Goal: Transaction & Acquisition: Purchase product/service

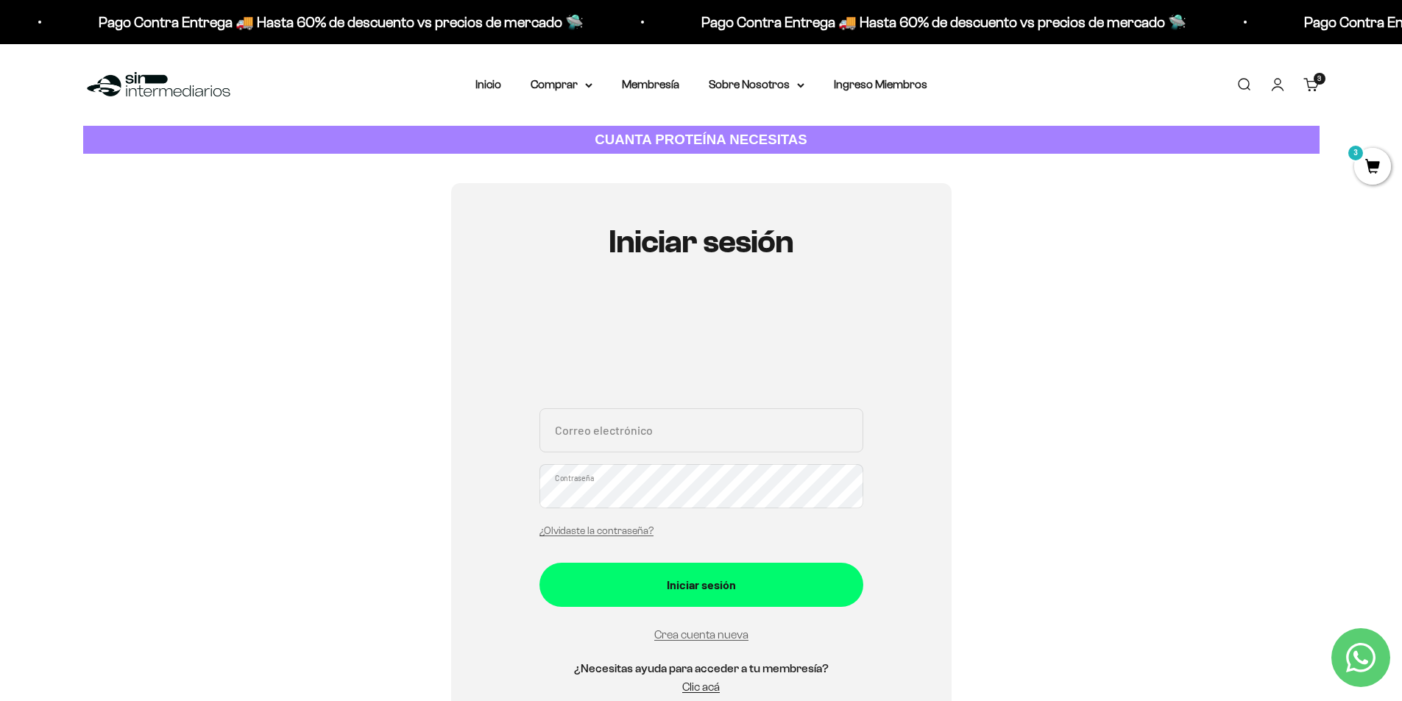
click at [777, 426] on input "Correo electrónico" at bounding box center [701, 430] width 324 height 44
click at [636, 438] on input "Correo electrónico" at bounding box center [701, 430] width 324 height 44
type input "jpinzonhernandez@gmail.com"
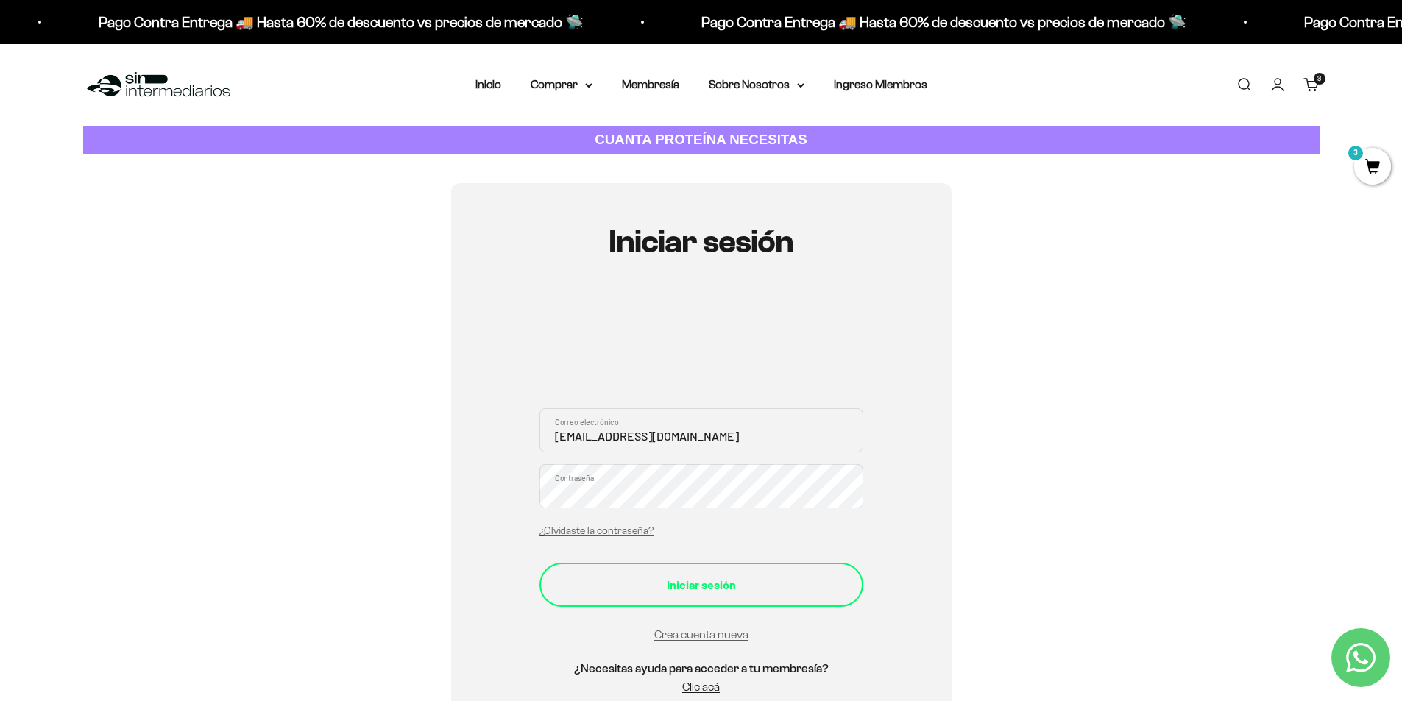
click at [630, 593] on div "Iniciar sesión" at bounding box center [701, 584] width 265 height 19
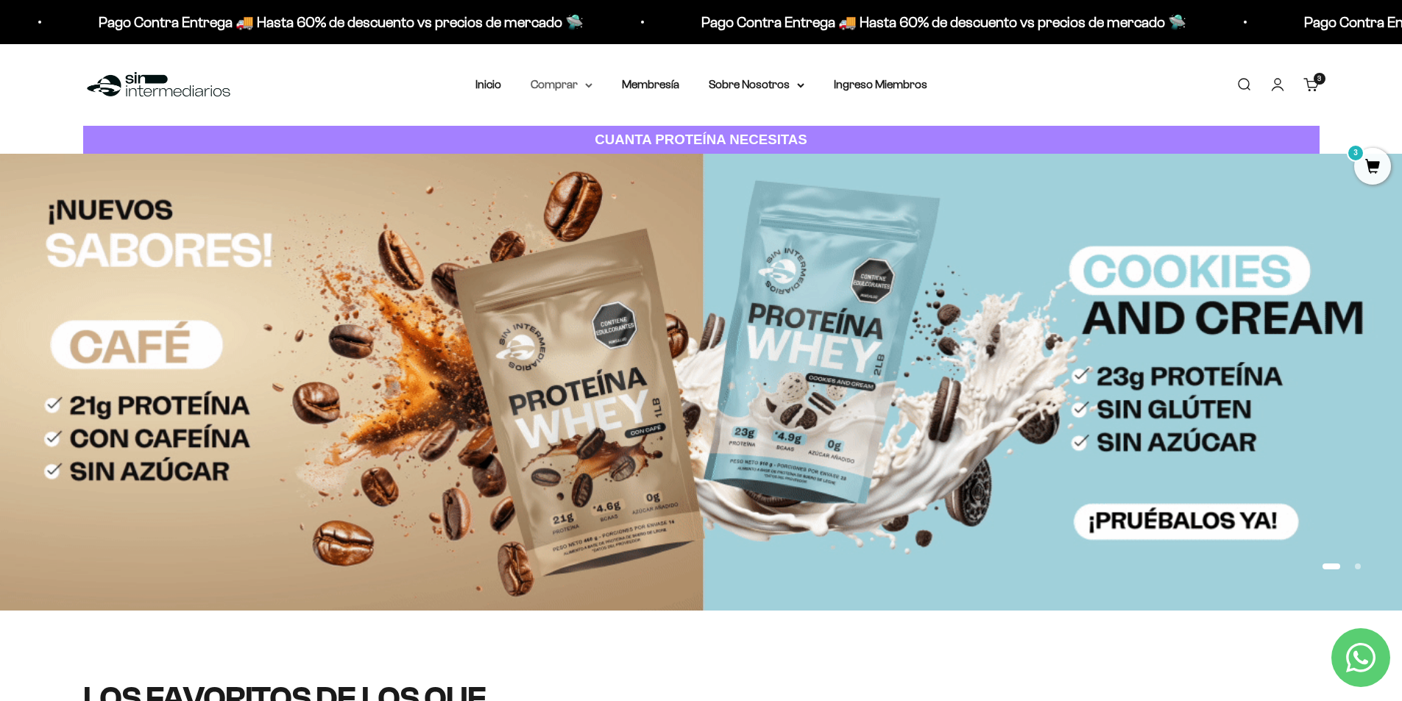
click at [592, 84] on icon at bounding box center [588, 85] width 7 height 5
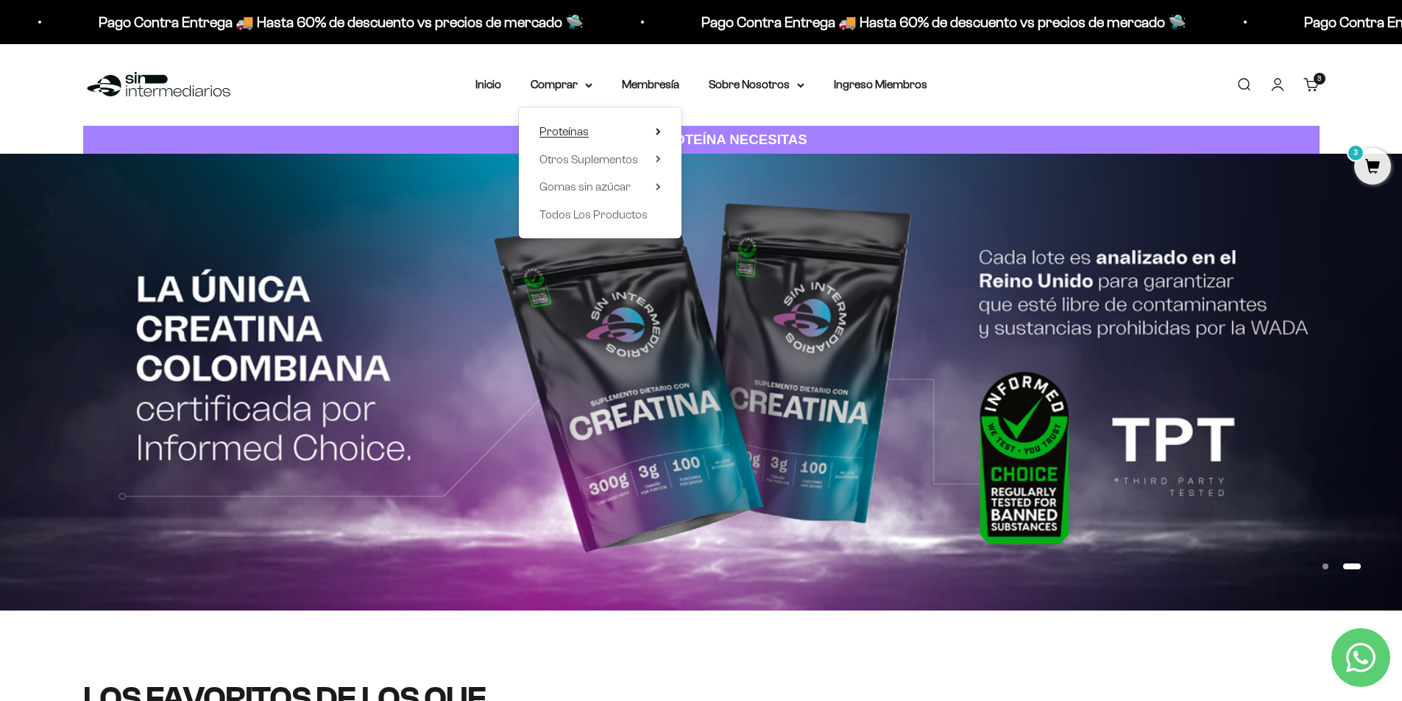
click at [660, 129] on icon at bounding box center [658, 131] width 5 height 7
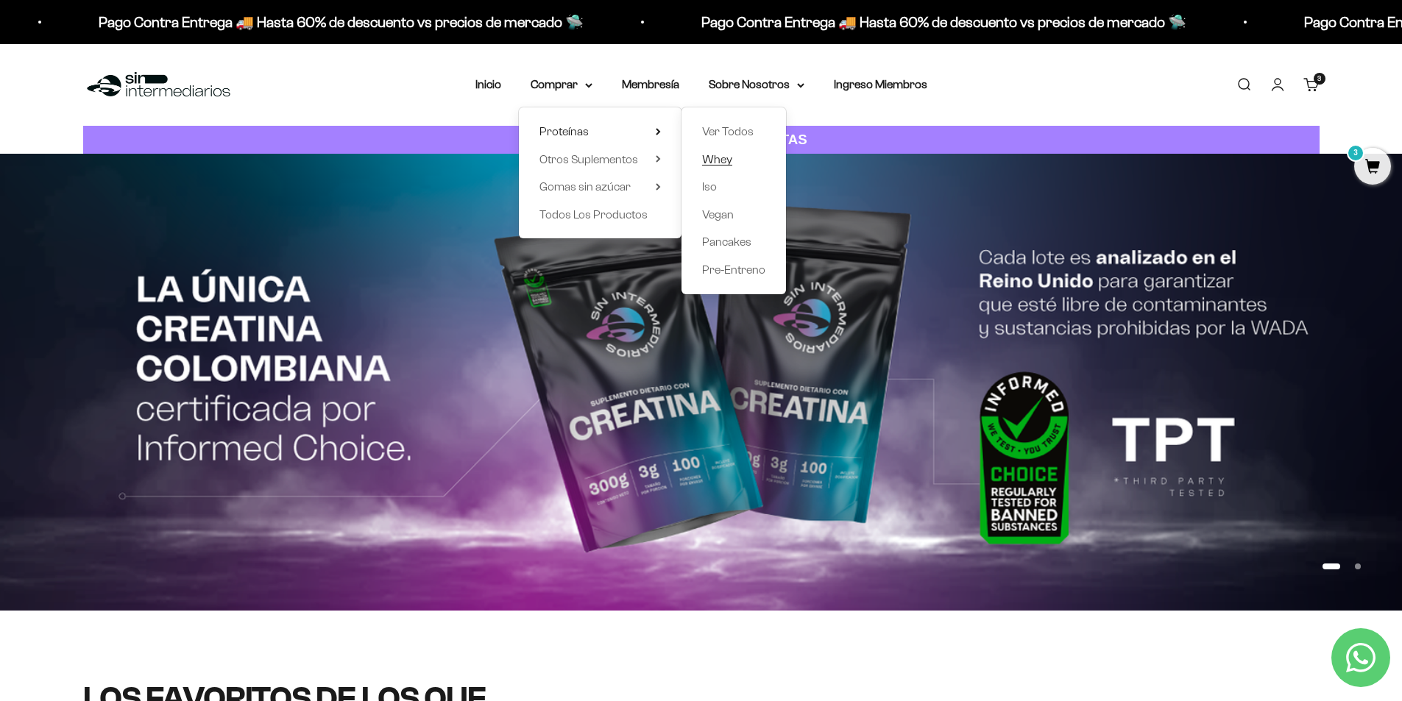
click at [727, 156] on span "Whey" at bounding box center [717, 159] width 30 height 13
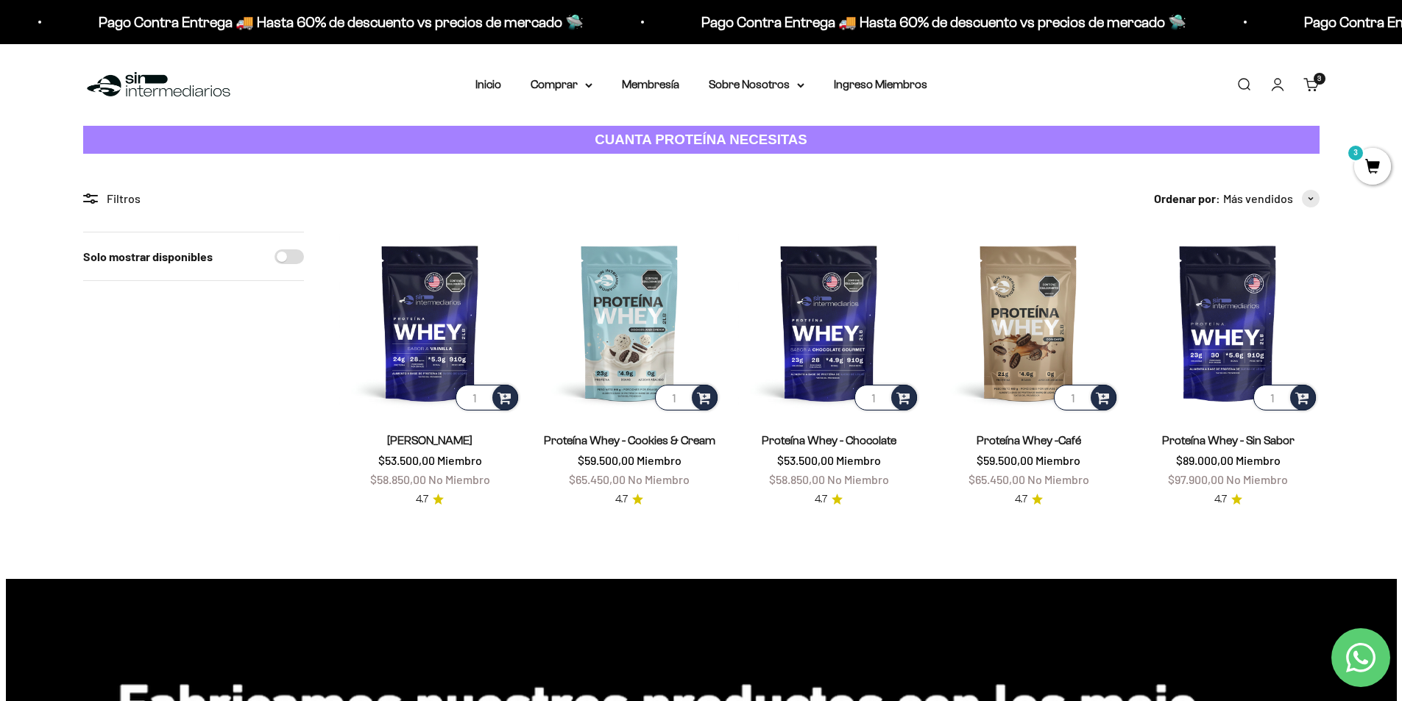
click at [453, 441] on link "[PERSON_NAME]" at bounding box center [429, 440] width 85 height 13
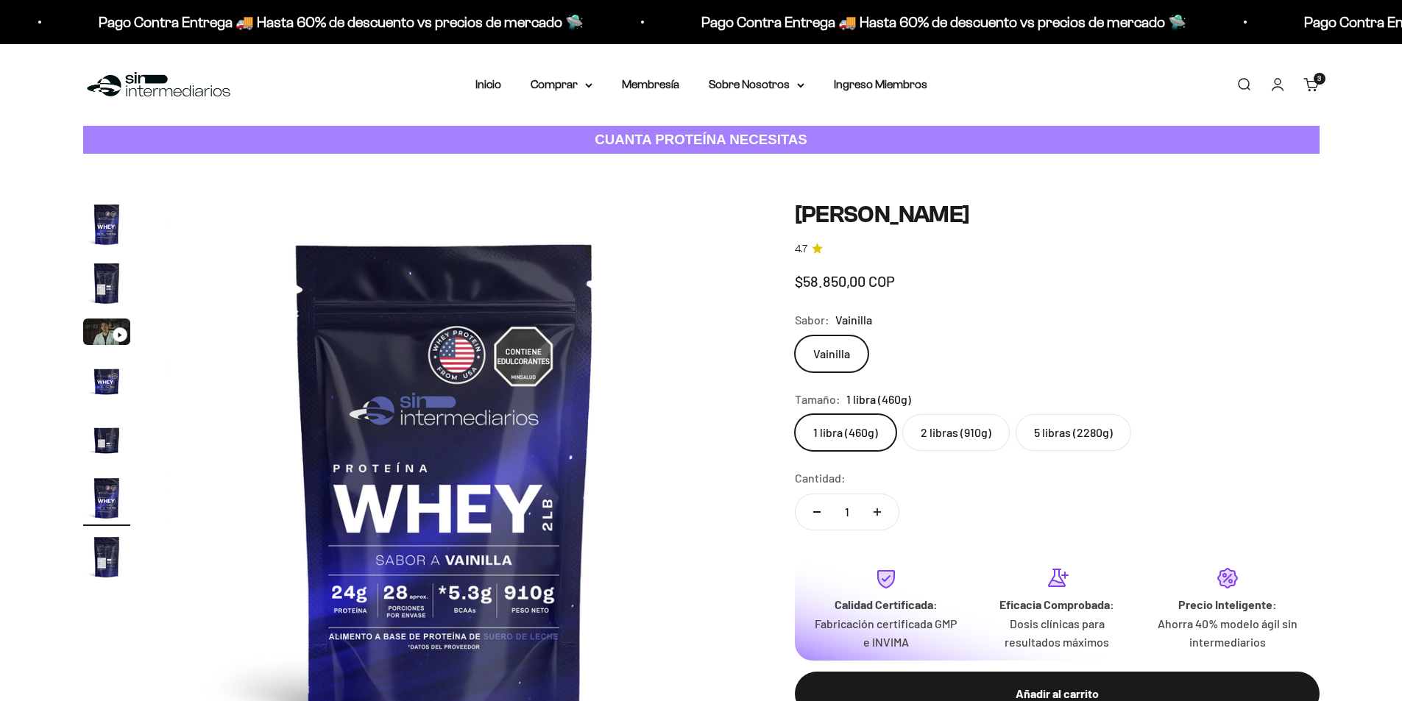
scroll to position [0, 2881]
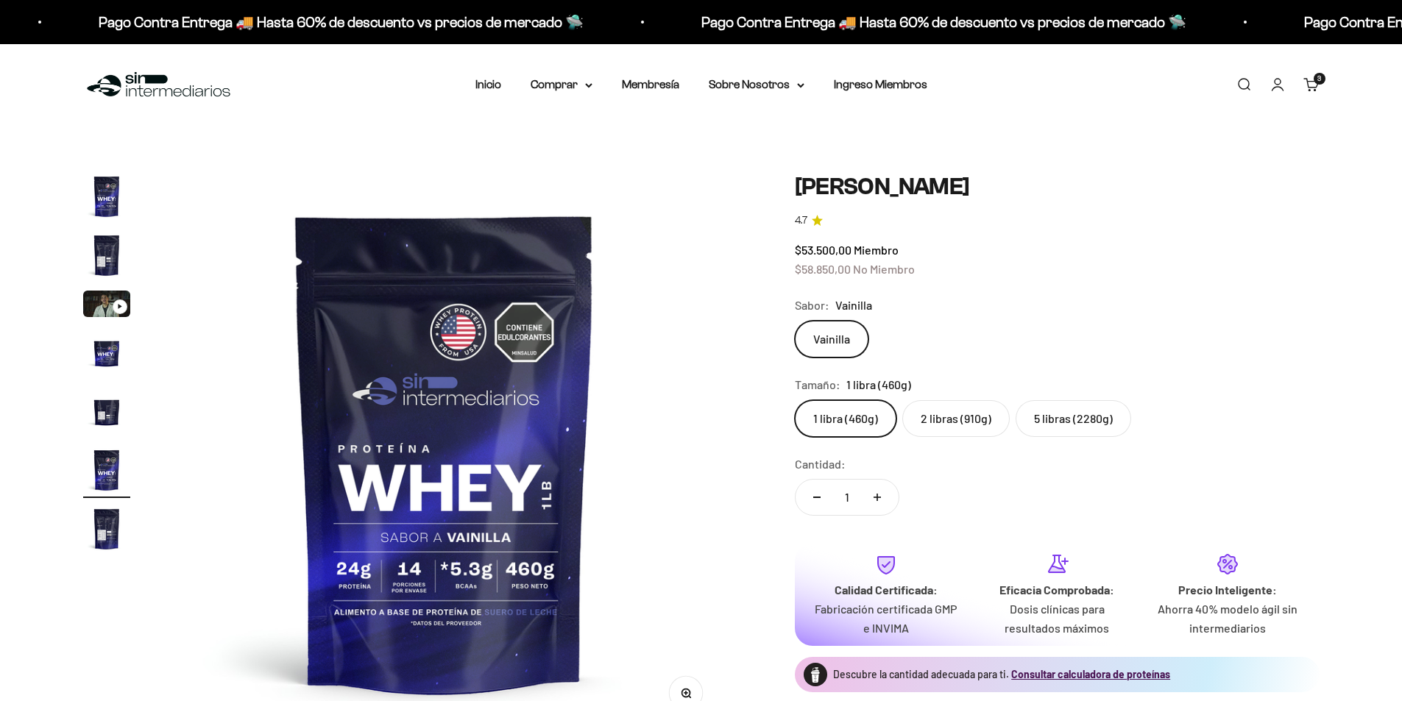
click at [933, 425] on label "2 libras (910g)" at bounding box center [955, 418] width 107 height 37
click at [795, 400] on input "2 libras (910g)" at bounding box center [794, 400] width 1 height 1
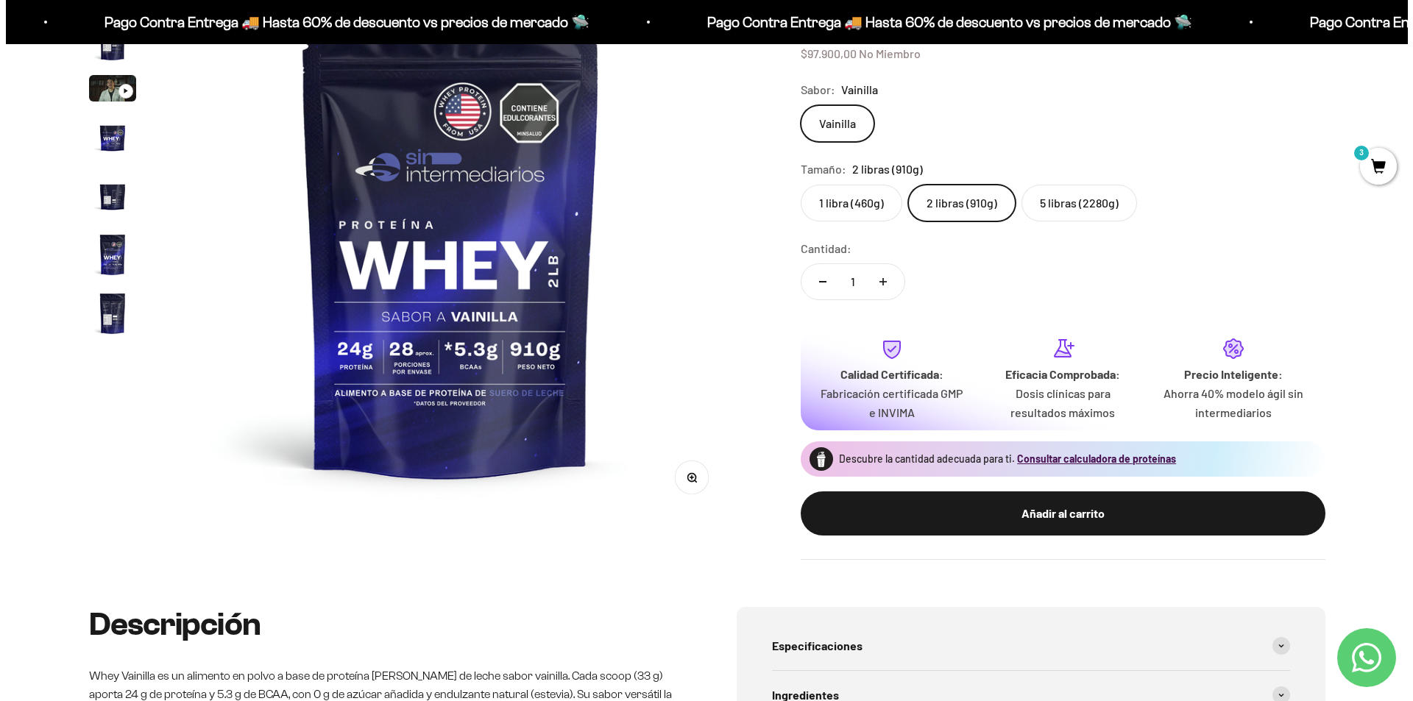
scroll to position [221, 0]
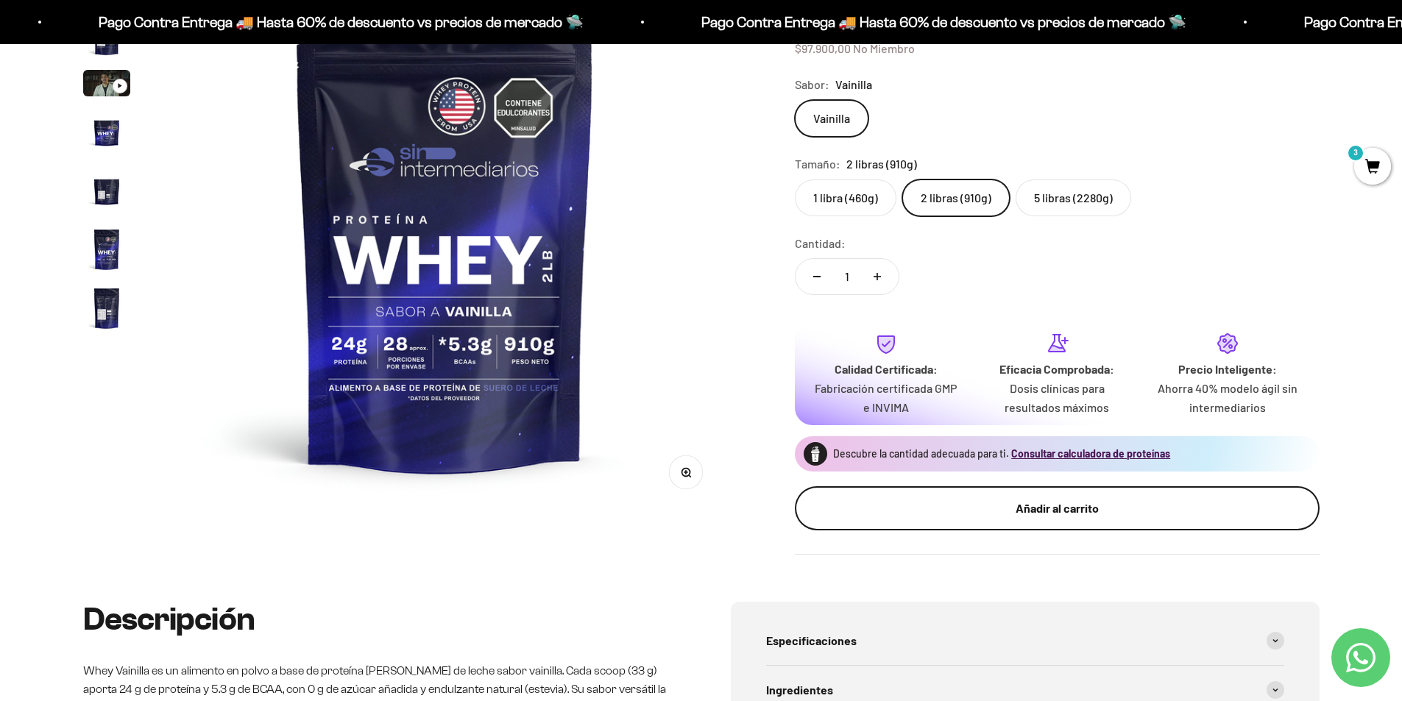
click at [1010, 504] on div "Añadir al carrito" at bounding box center [1057, 508] width 466 height 19
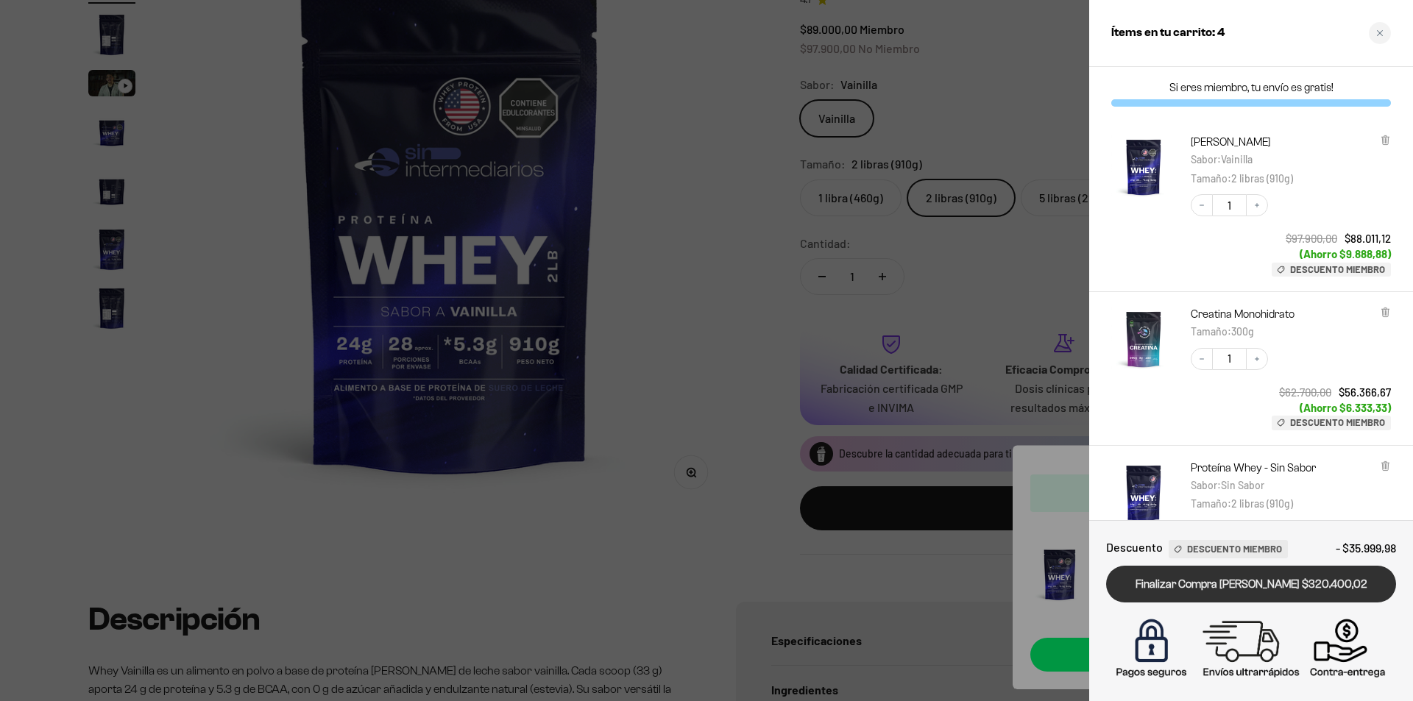
click at [1279, 593] on link "Finalizar Compra [PERSON_NAME] $320.400,02" at bounding box center [1251, 585] width 290 height 38
